Goal: Task Accomplishment & Management: Manage account settings

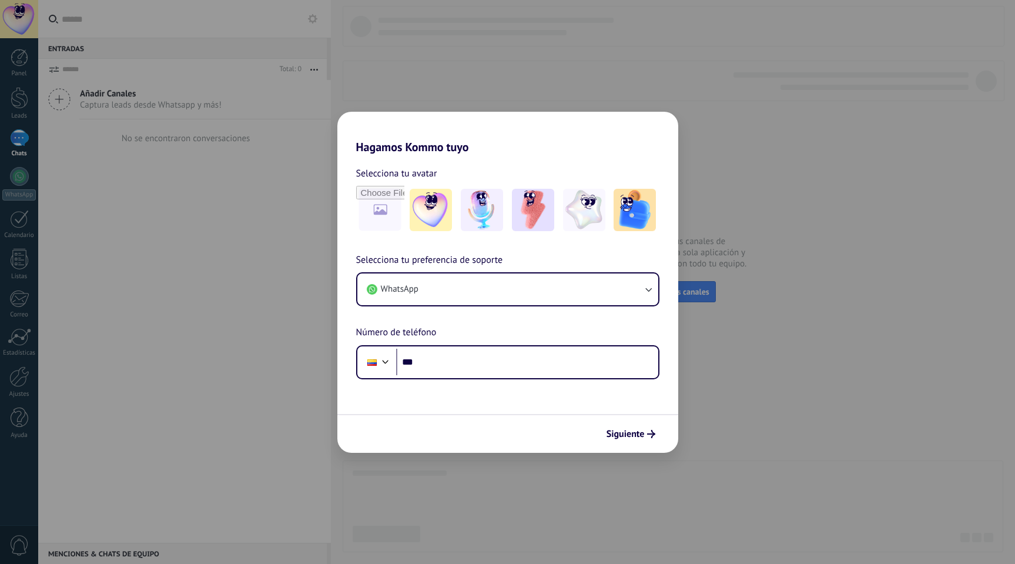
click at [587, 38] on div "Hagamos Kommo tuyo Selecciona tu avatar Selecciona tu preferencia de soporte Wh…" at bounding box center [507, 282] width 1015 height 564
click at [518, 70] on div "Hagamos Kommo tuyo Selecciona tu avatar Selecciona tu preferencia de soporte Wh…" at bounding box center [507, 282] width 1015 height 564
click at [622, 440] on button "Siguiente" at bounding box center [630, 434] width 59 height 20
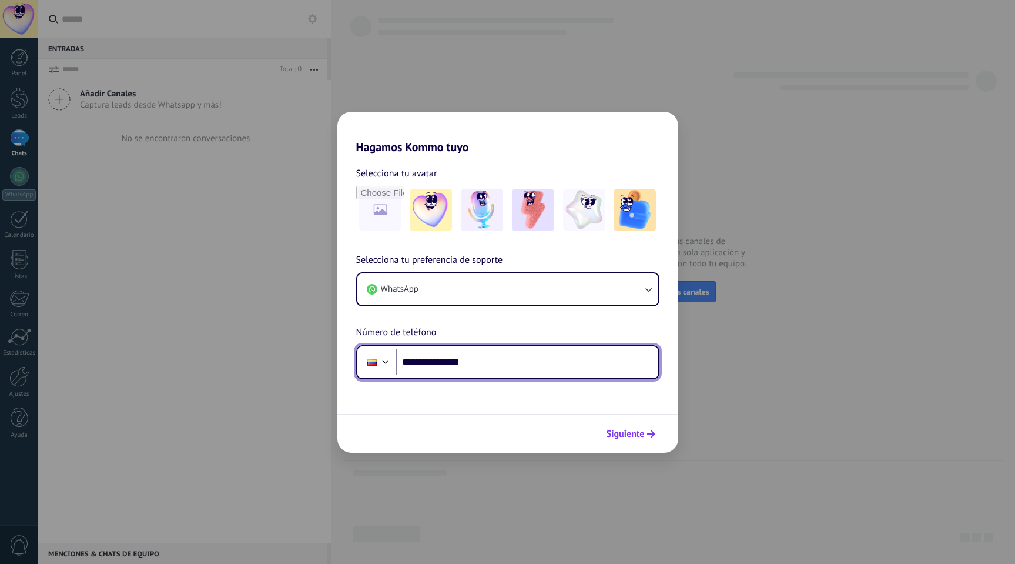
type input "**********"
click at [638, 430] on span "Siguiente" at bounding box center [626, 434] width 38 height 8
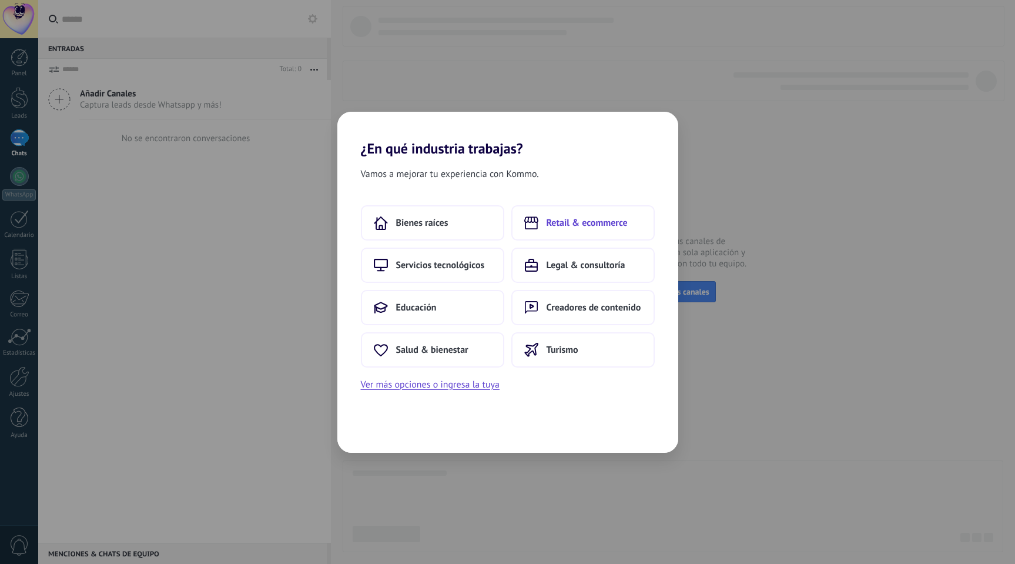
click at [536, 219] on icon at bounding box center [531, 223] width 14 height 14
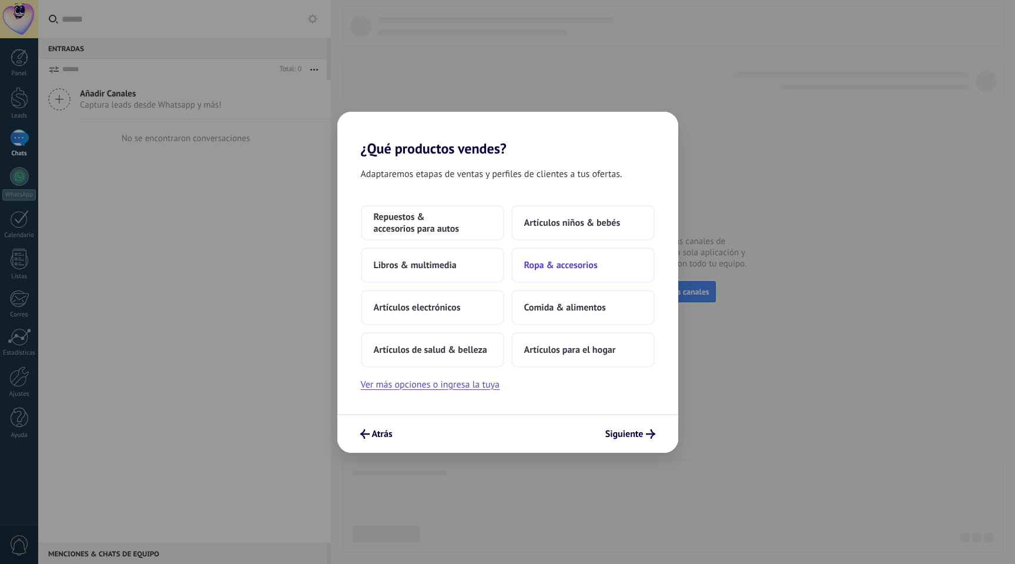
click at [548, 267] on span "Ropa & accesorios" at bounding box center [560, 265] width 73 height 12
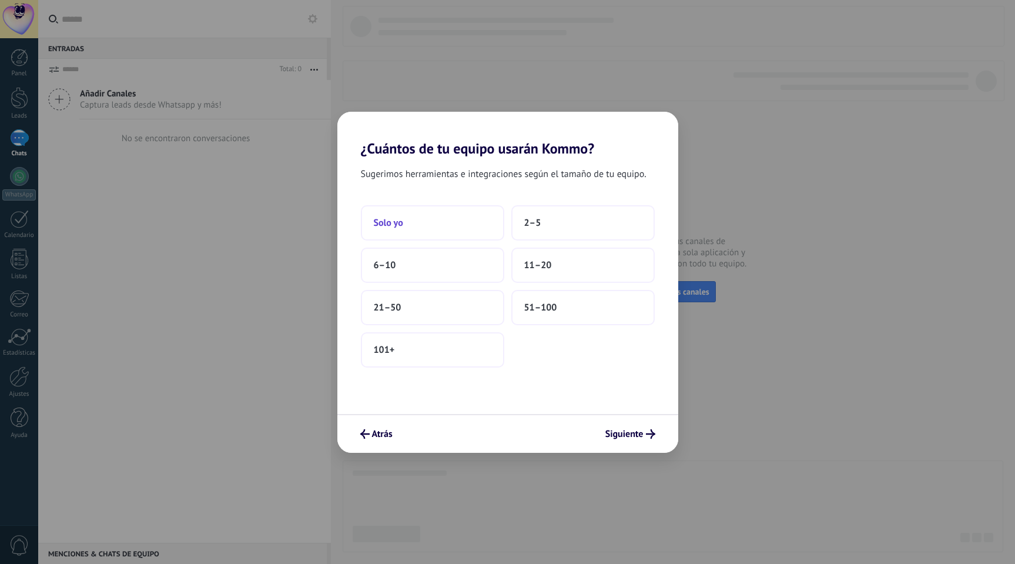
click at [389, 217] on span "Solo yo" at bounding box center [388, 223] width 29 height 12
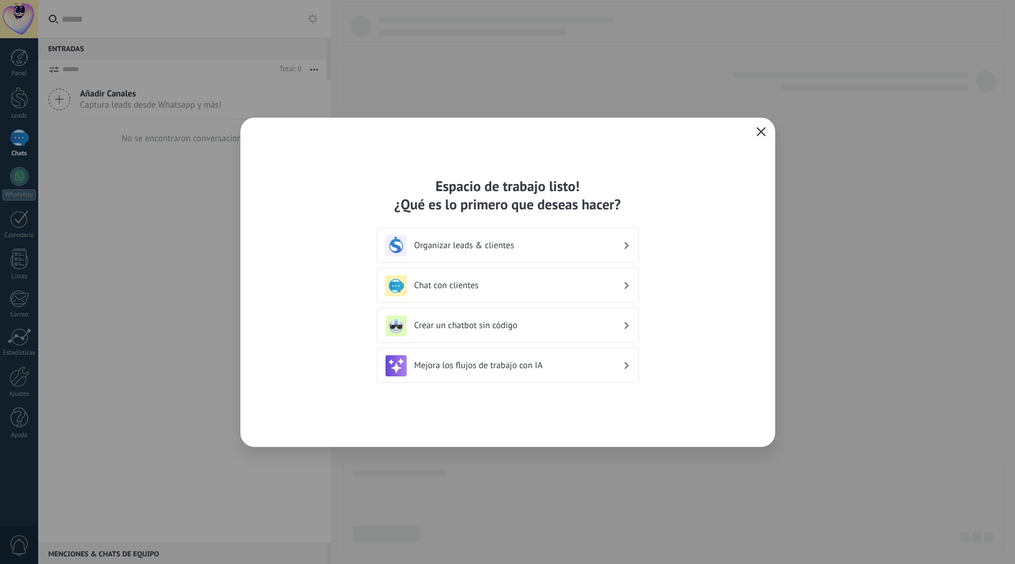
click at [761, 128] on icon "button" at bounding box center [760, 131] width 9 height 9
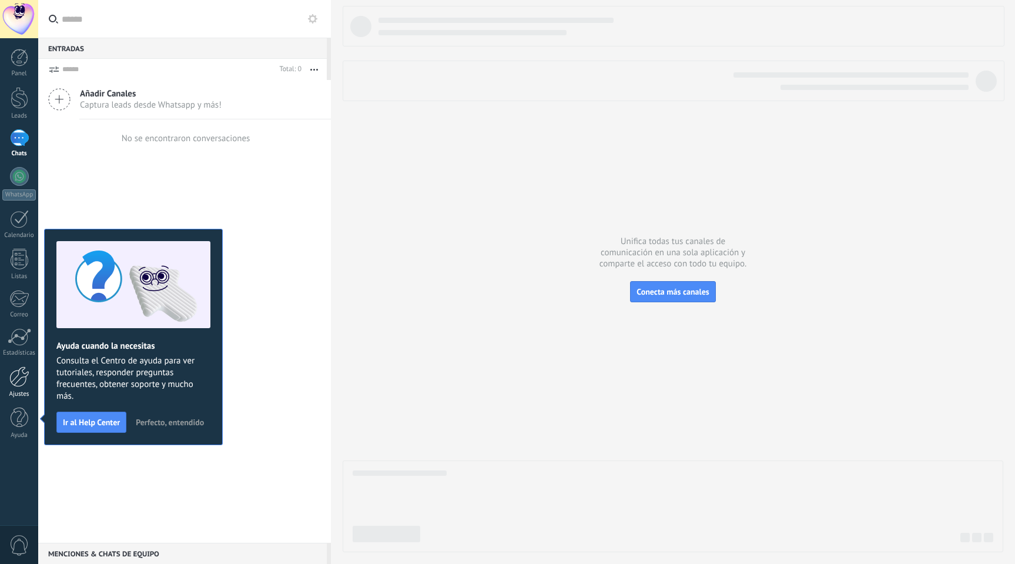
click at [22, 366] on div at bounding box center [19, 376] width 20 height 21
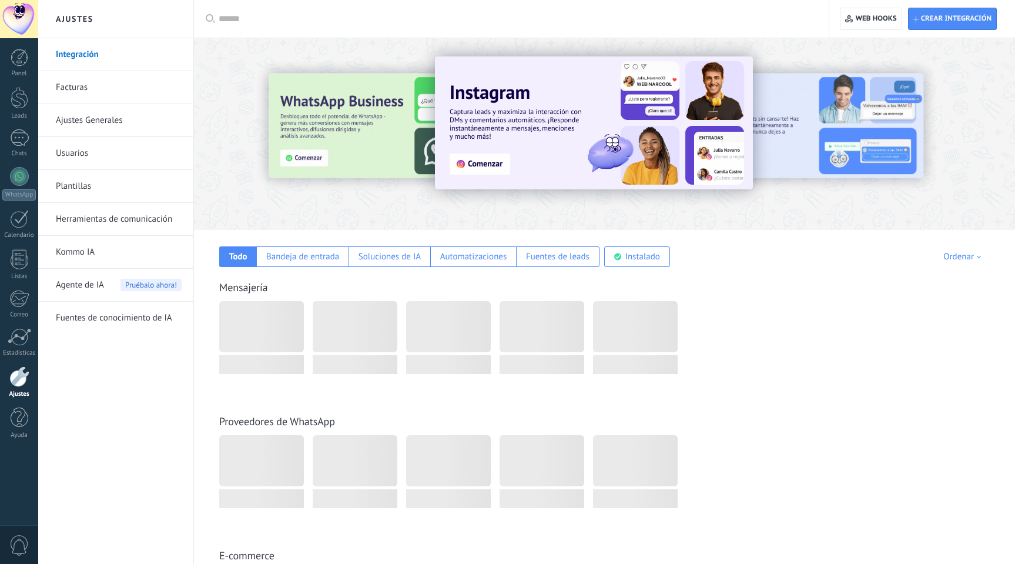
click at [82, 159] on link "Usuarios" at bounding box center [119, 153] width 126 height 33
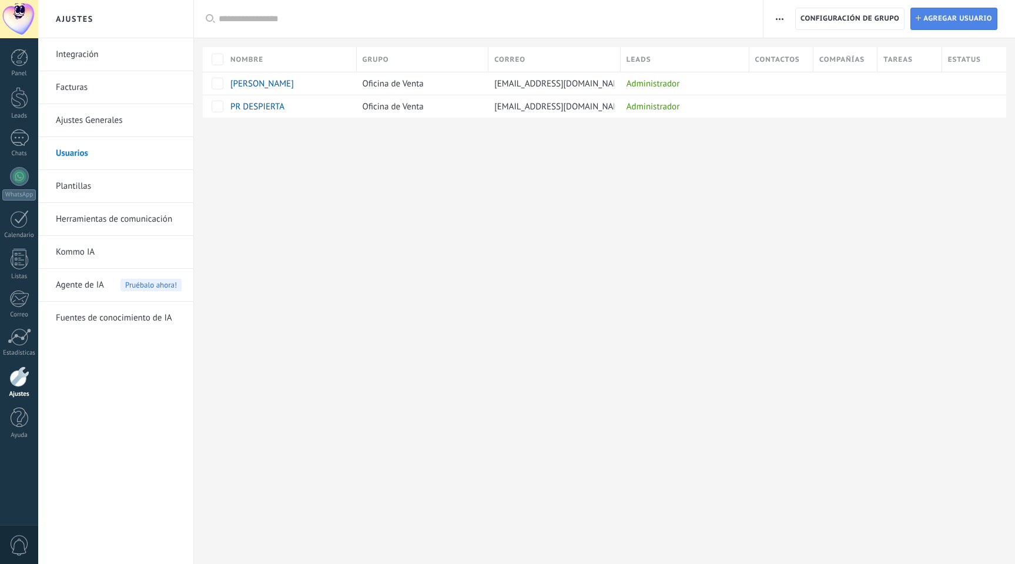
click at [936, 18] on span "Agregar usuario" at bounding box center [957, 18] width 69 height 21
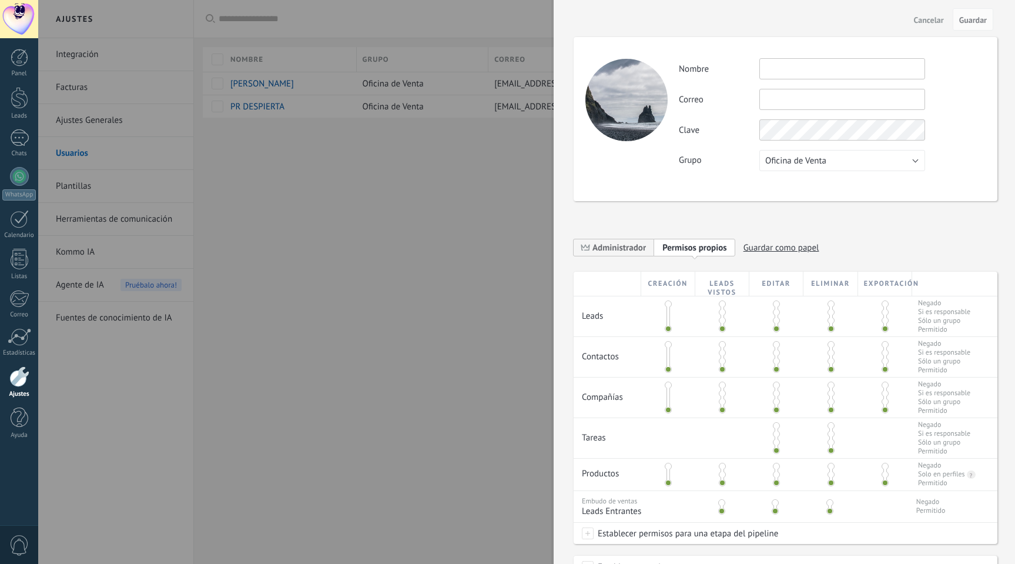
click at [813, 70] on input "text" at bounding box center [842, 68] width 166 height 21
type input "**********"
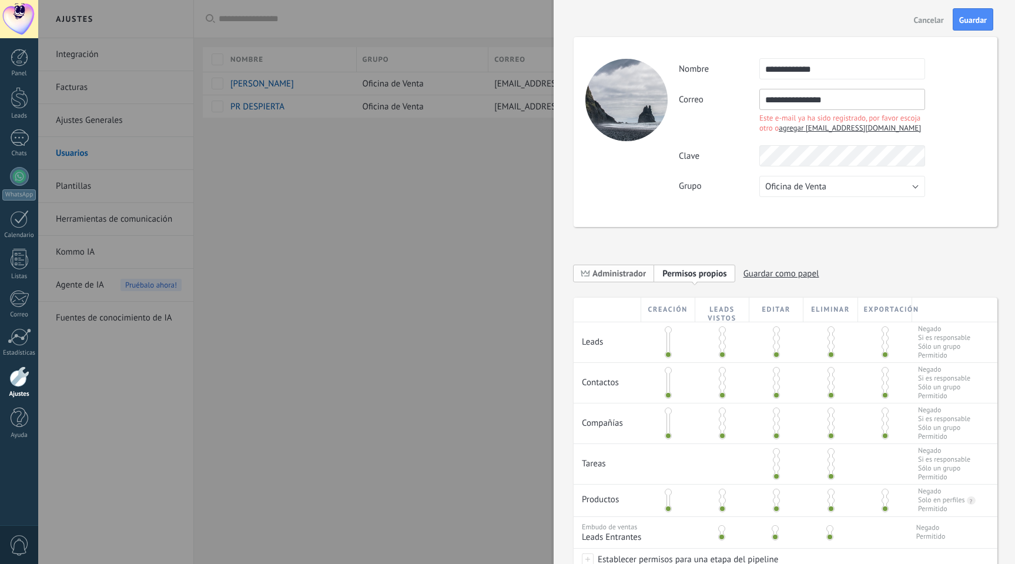
click at [619, 270] on span "Administrador" at bounding box center [618, 273] width 53 height 11
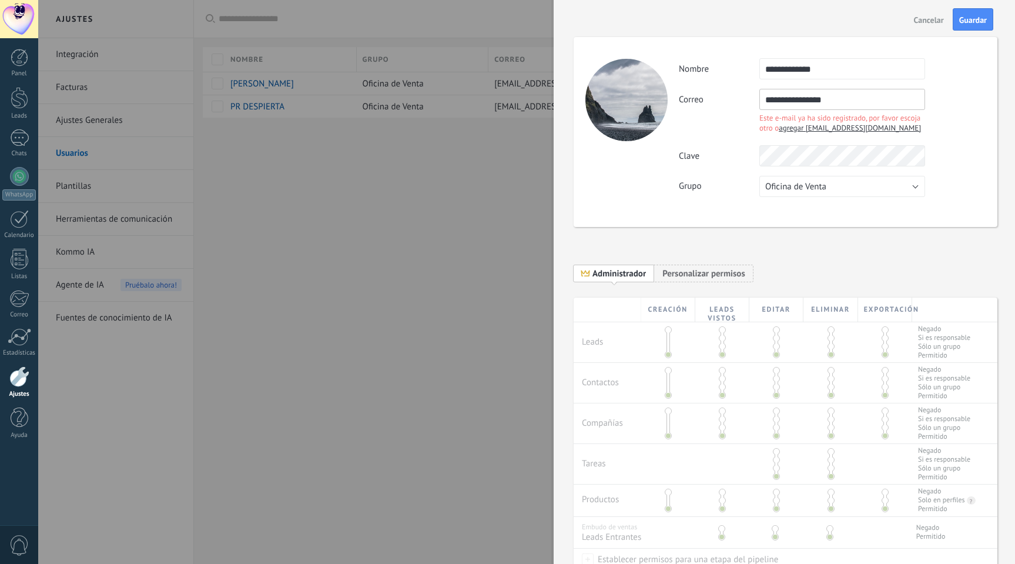
click at [815, 126] on span "agregar [EMAIL_ADDRESS][DOMAIN_NAME]" at bounding box center [850, 128] width 142 height 10
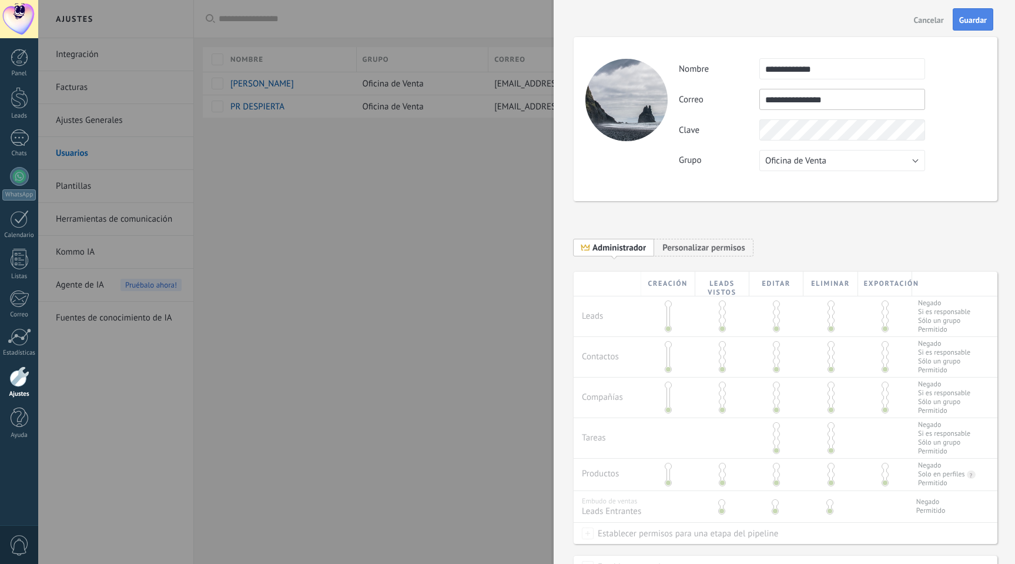
click at [987, 26] on button "Guardar" at bounding box center [973, 19] width 41 height 22
